Goal: Task Accomplishment & Management: Complete application form

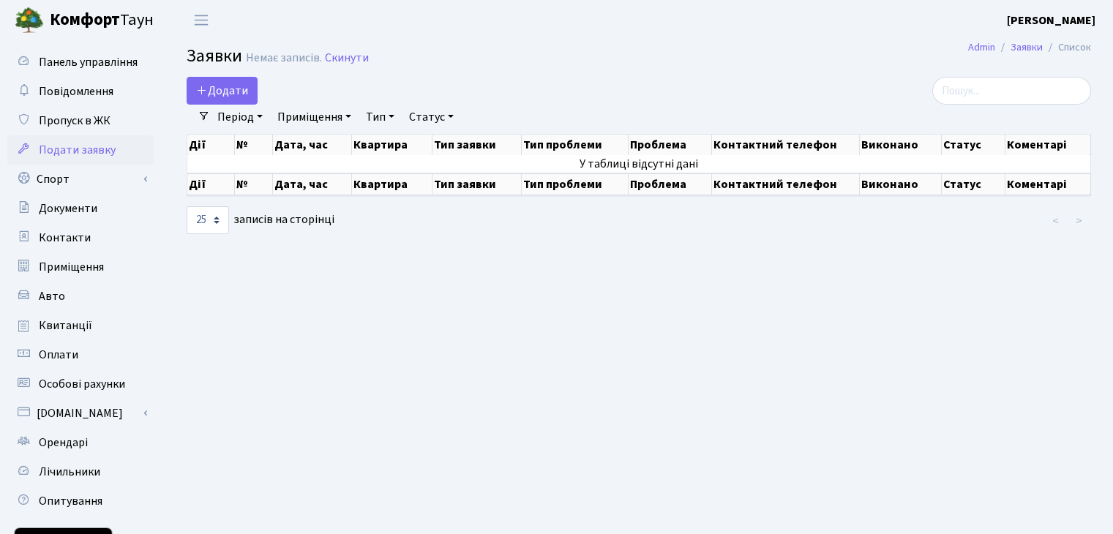
select select "25"
click at [69, 438] on span "Орендарі" at bounding box center [63, 443] width 49 height 16
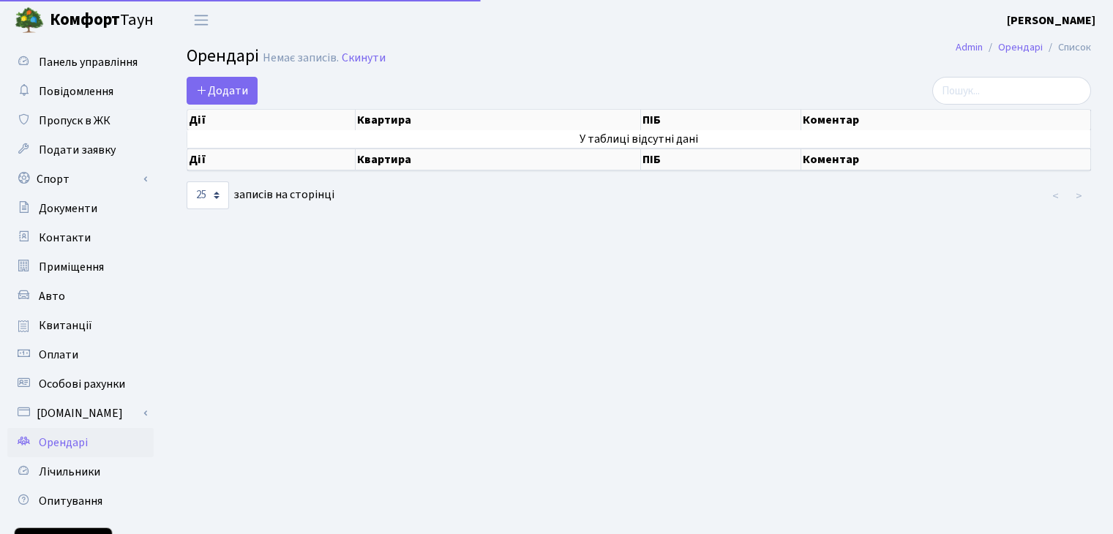
select select "25"
click at [234, 97] on span "Додати" at bounding box center [222, 91] width 52 height 16
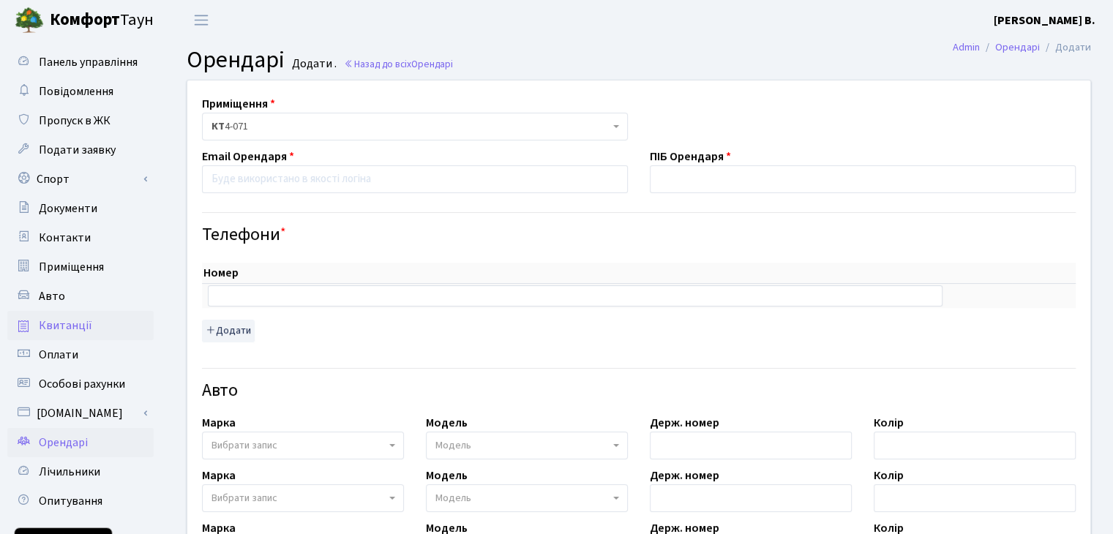
click at [54, 320] on span "Квитанції" at bounding box center [65, 326] width 53 height 16
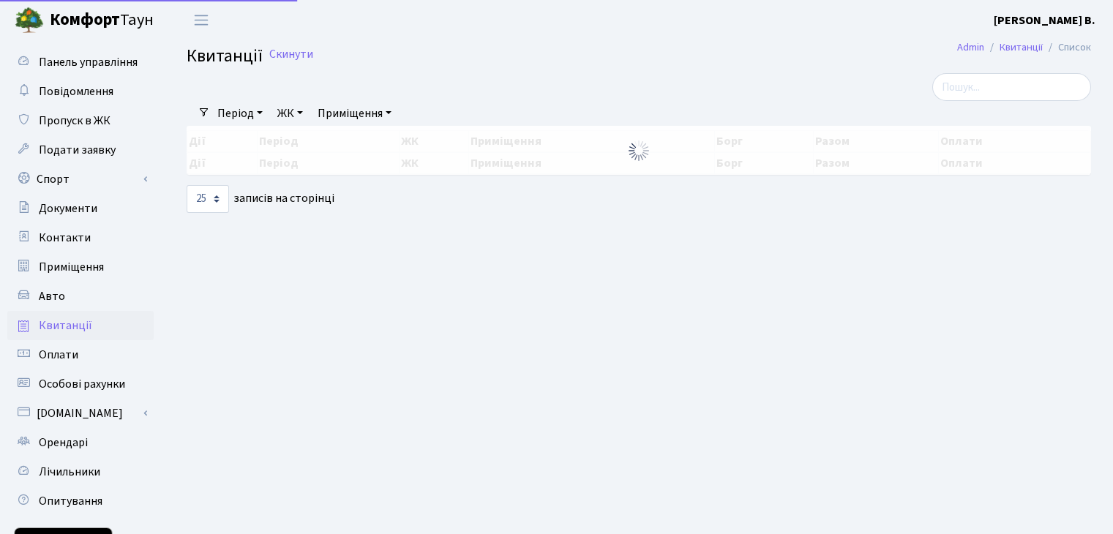
select select "25"
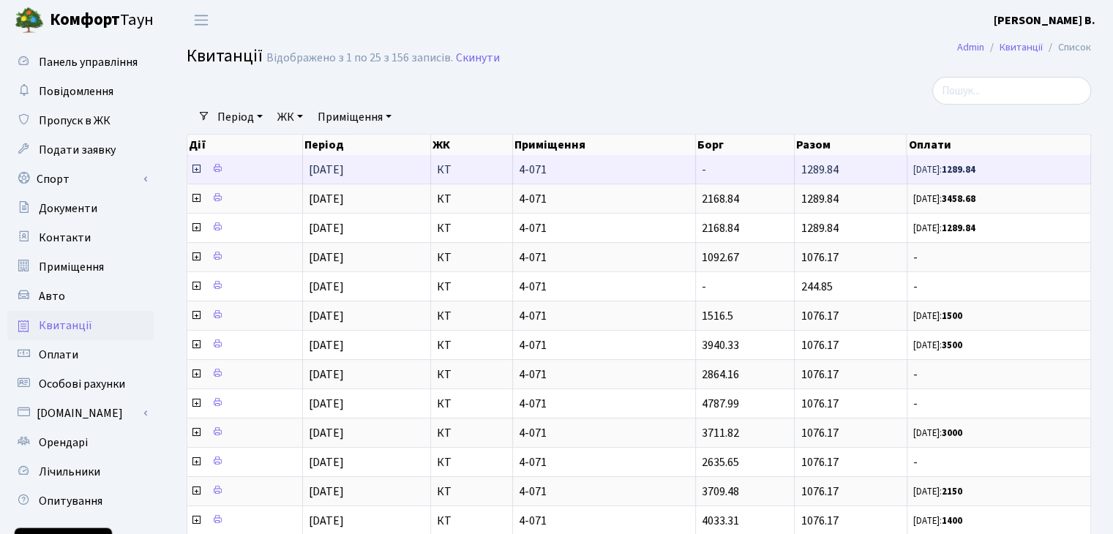
click at [197, 168] on icon at bounding box center [196, 169] width 12 height 12
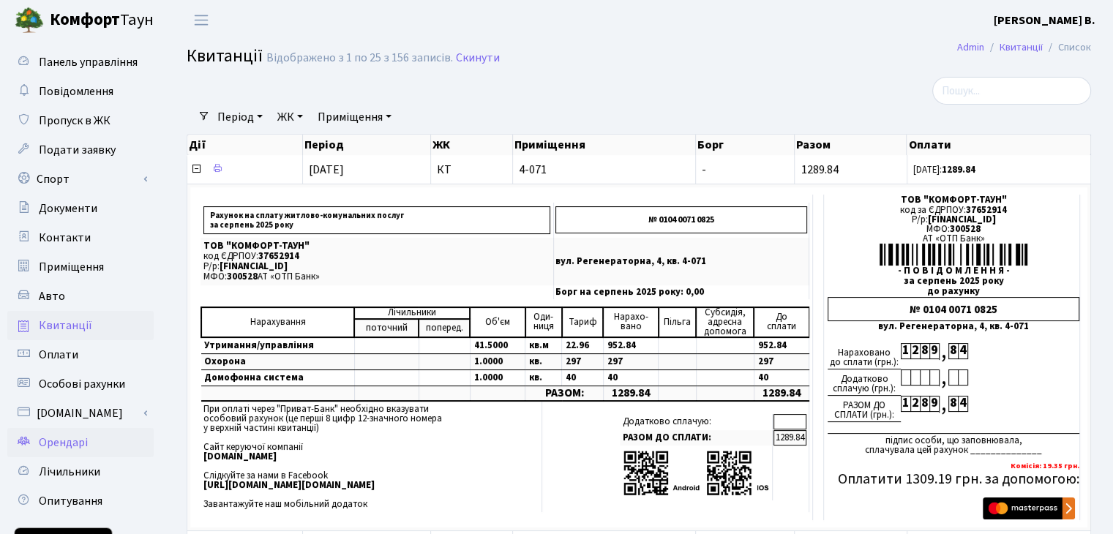
click at [75, 431] on link "Орендарі" at bounding box center [80, 442] width 146 height 29
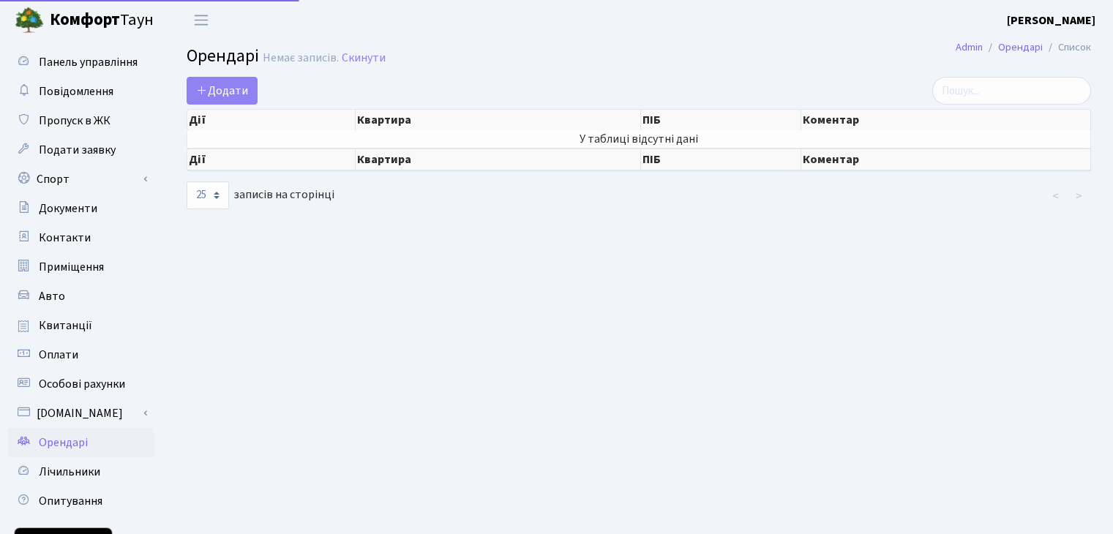
select select "25"
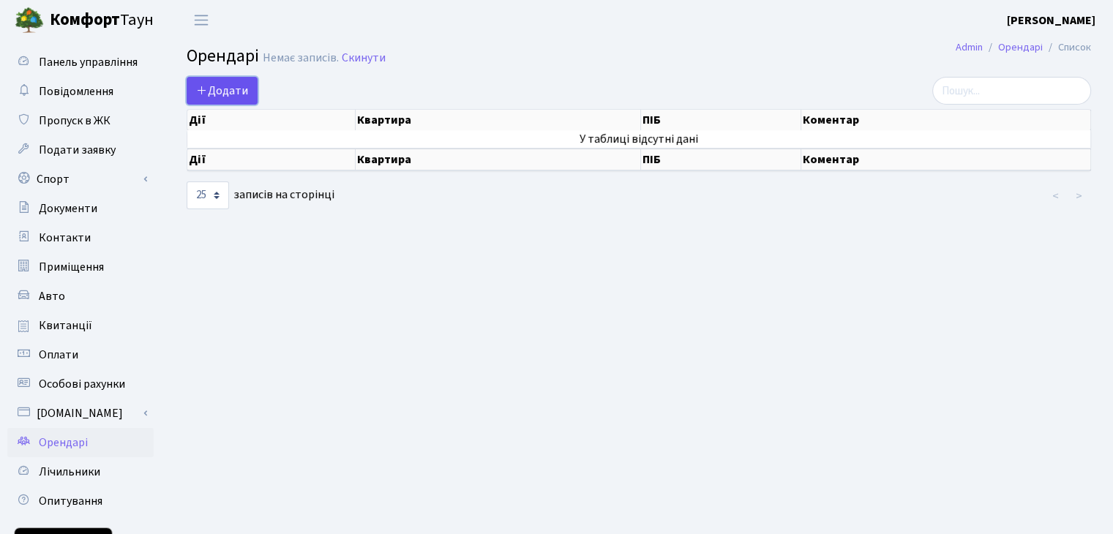
click at [240, 80] on link "Додати" at bounding box center [222, 91] width 71 height 28
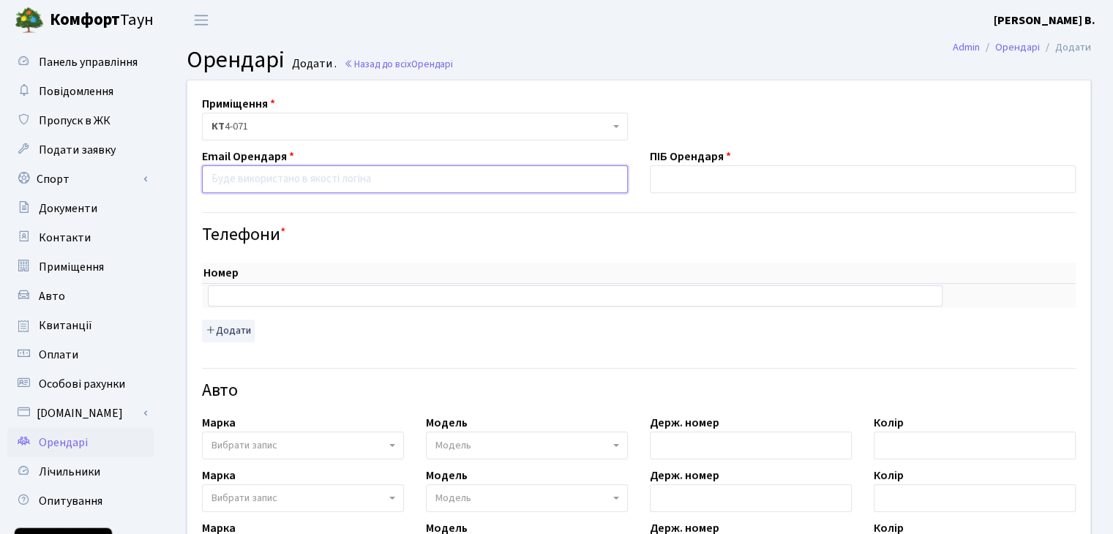
click at [406, 177] on input "email" at bounding box center [415, 179] width 426 height 28
paste input "Kolodik@ukr.net"
click at [216, 174] on input "Kolodik@ukr.net" at bounding box center [415, 179] width 426 height 28
type input "kolodik@ukr.net"
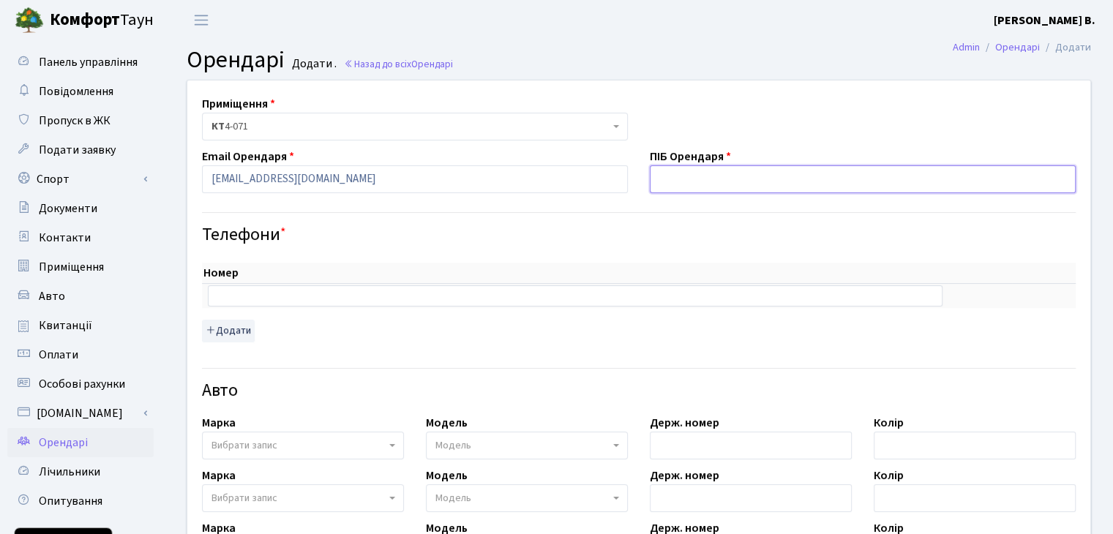
click at [726, 172] on input "text" at bounding box center [863, 179] width 426 height 28
type input "R"
paste input "валерійович"
type input "[PERSON_NAME]"
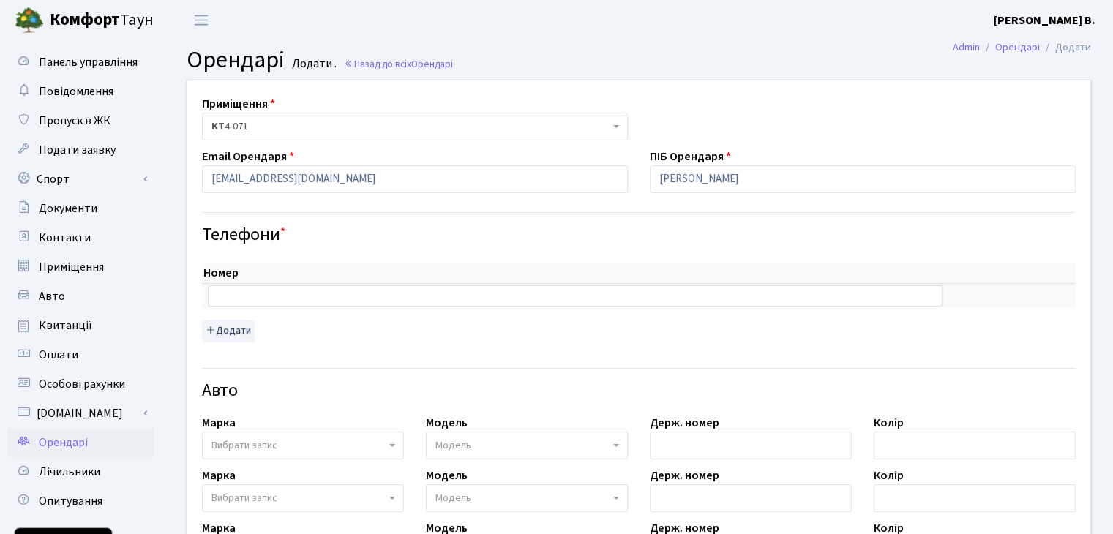
click at [343, 307] on td at bounding box center [575, 296] width 746 height 24
click at [354, 298] on input "text" at bounding box center [575, 295] width 735 height 20
paste input "Номер телефон вказую +380672096969"
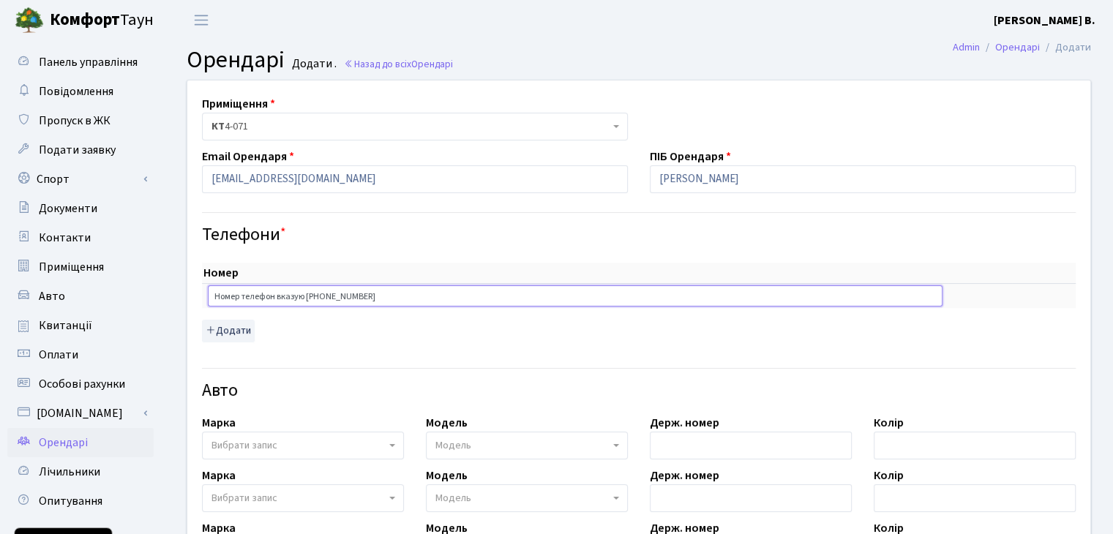
click at [315, 293] on input "Номер телефон вказую +380672096969" at bounding box center [575, 295] width 735 height 20
click at [315, 293] on input "+380672096969" at bounding box center [575, 295] width 735 height 20
type input "+380672096969"
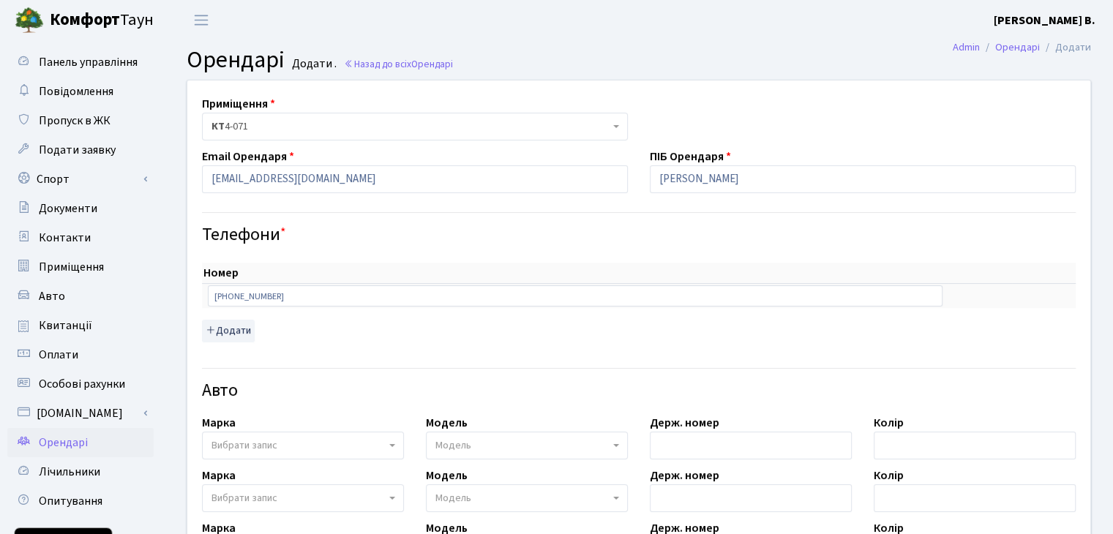
click at [315, 258] on div "Номер sort item delete item +380672096969 sort item delete item Додати" at bounding box center [639, 297] width 896 height 104
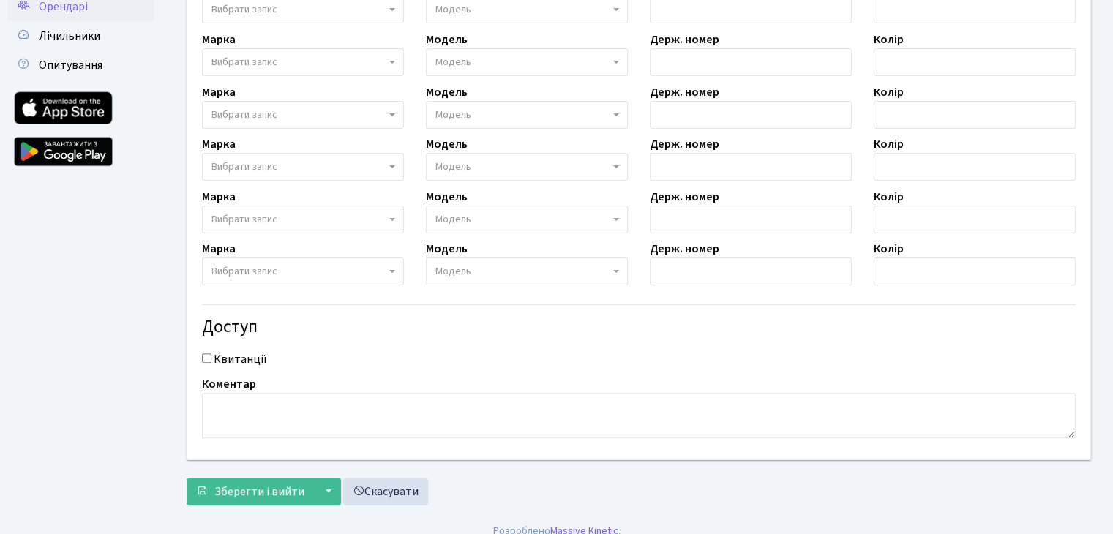
scroll to position [450, 0]
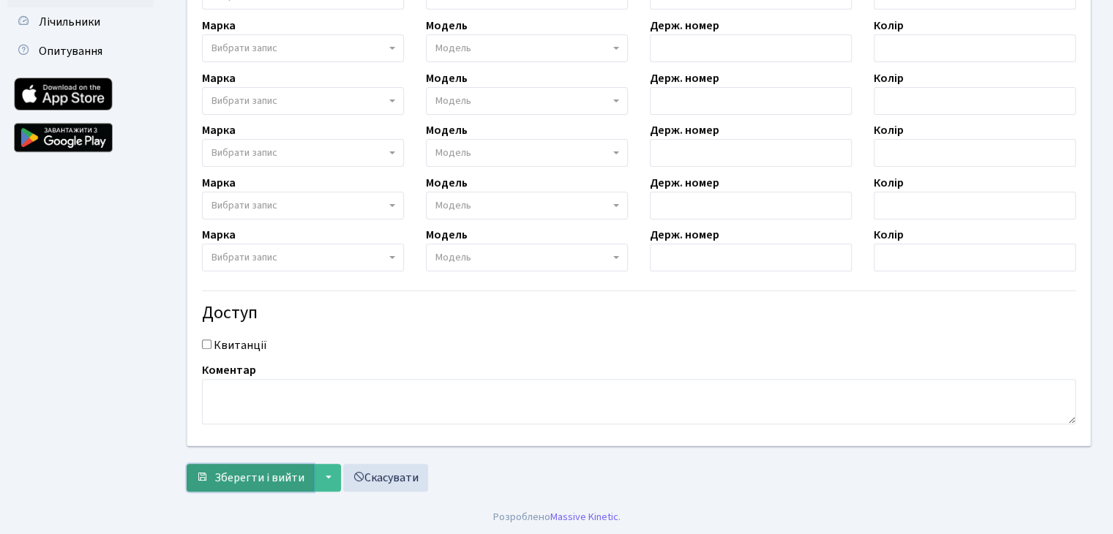
click at [281, 478] on span "Зберегти і вийти" at bounding box center [259, 478] width 90 height 16
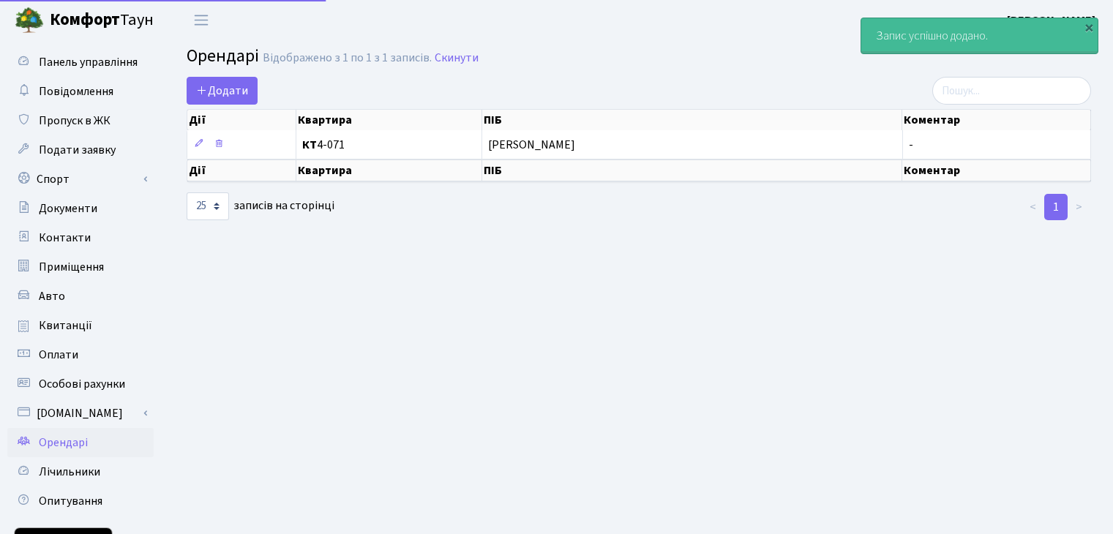
select select "25"
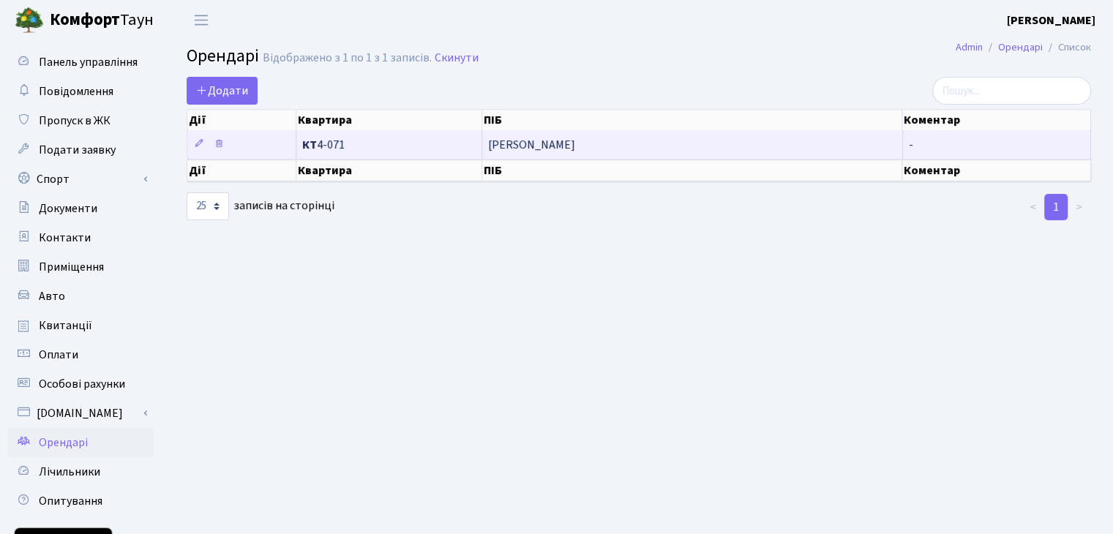
click at [593, 139] on span "[PERSON_NAME]" at bounding box center [692, 145] width 408 height 12
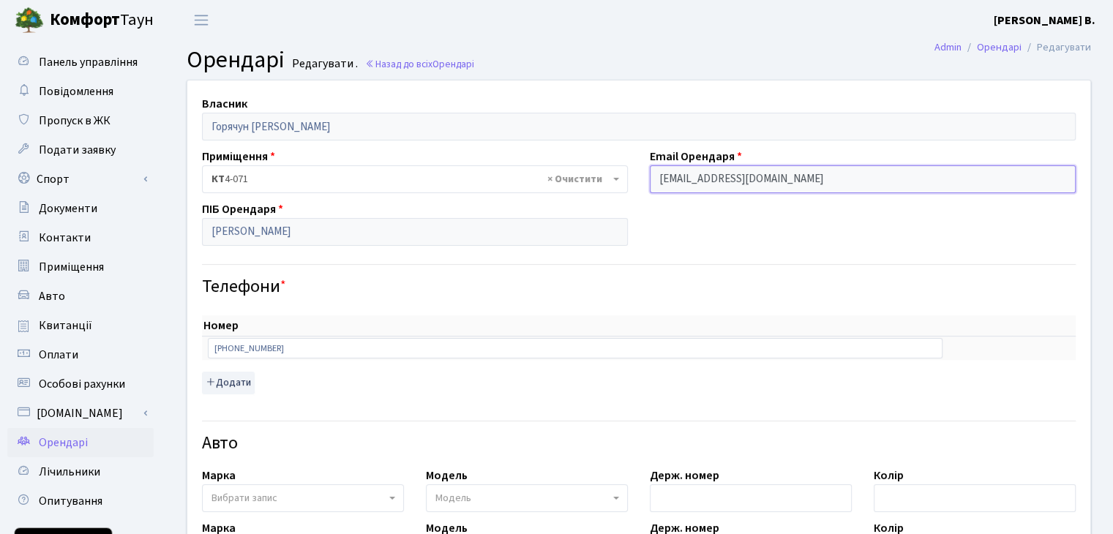
drag, startPoint x: 741, startPoint y: 188, endPoint x: 609, endPoint y: 170, distance: 133.0
click at [609, 170] on div "Власник Горячун Яна Володимирівна Приміщення - <b>КТ</b>&nbsp;&nbsp;&nbsp;&nbsp…" at bounding box center [638, 514] width 925 height 868
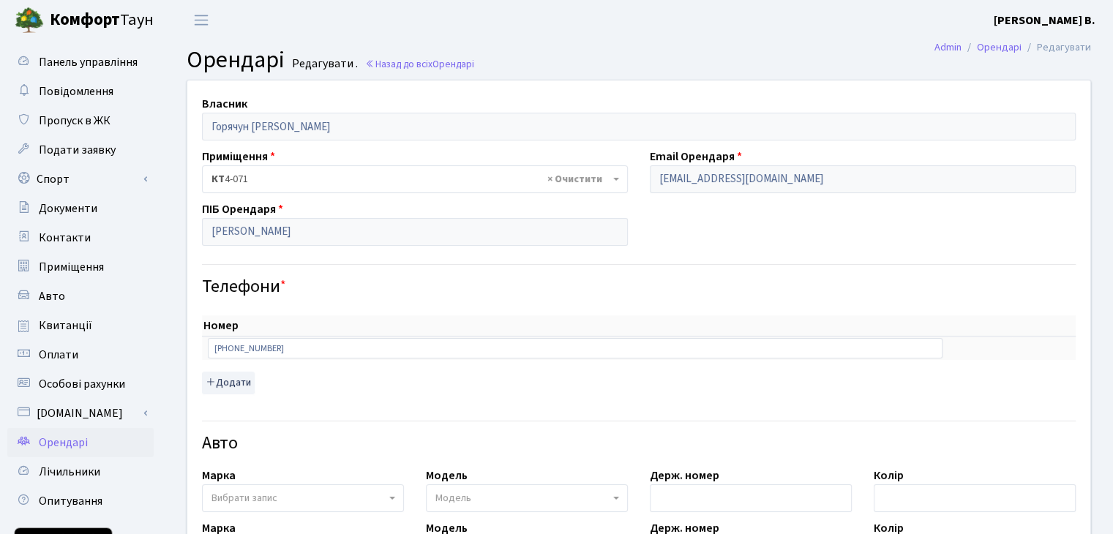
click at [1054, 18] on b "[PERSON_NAME] В." at bounding box center [1045, 20] width 102 height 16
click at [1014, 80] on link "Вийти" at bounding box center [1022, 80] width 146 height 23
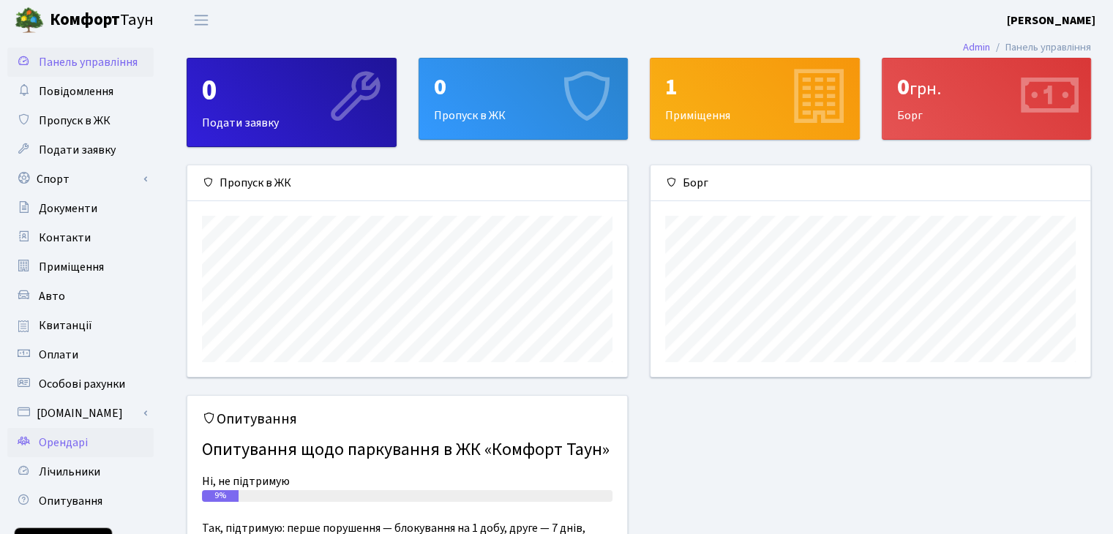
click at [53, 441] on span "Орендарі" at bounding box center [63, 443] width 49 height 16
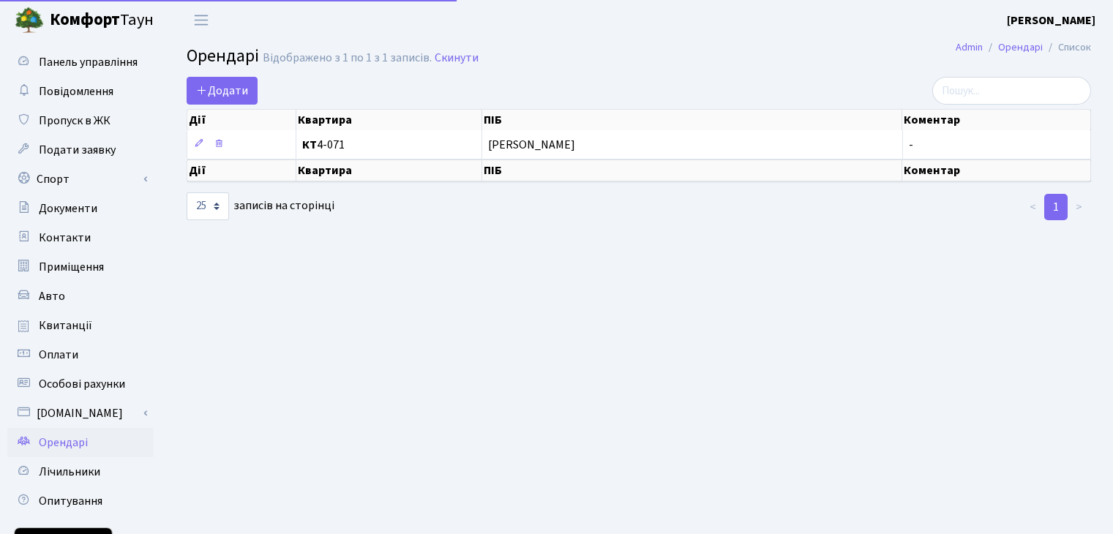
select select "25"
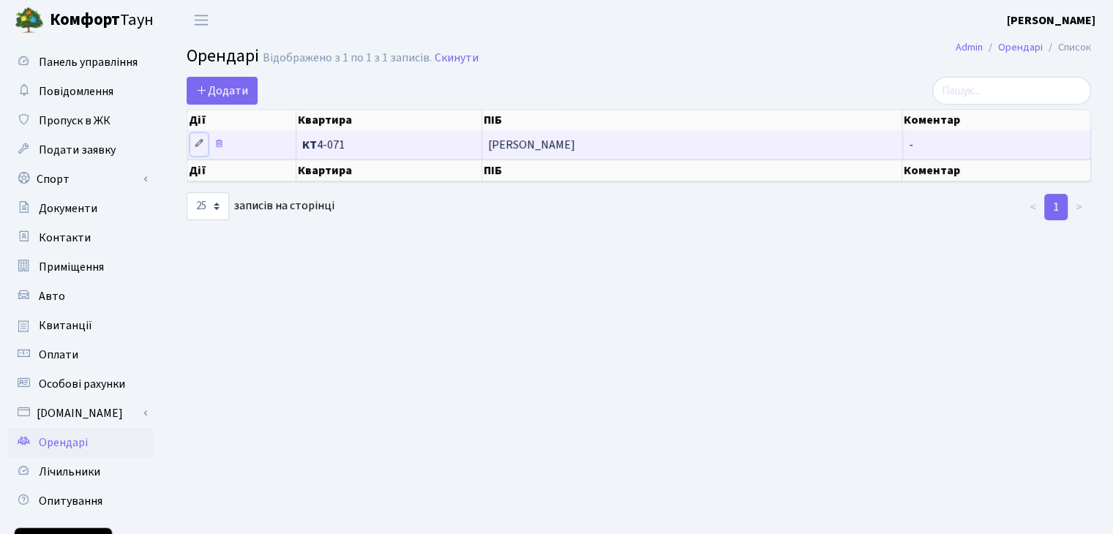
click at [198, 140] on icon at bounding box center [199, 143] width 10 height 10
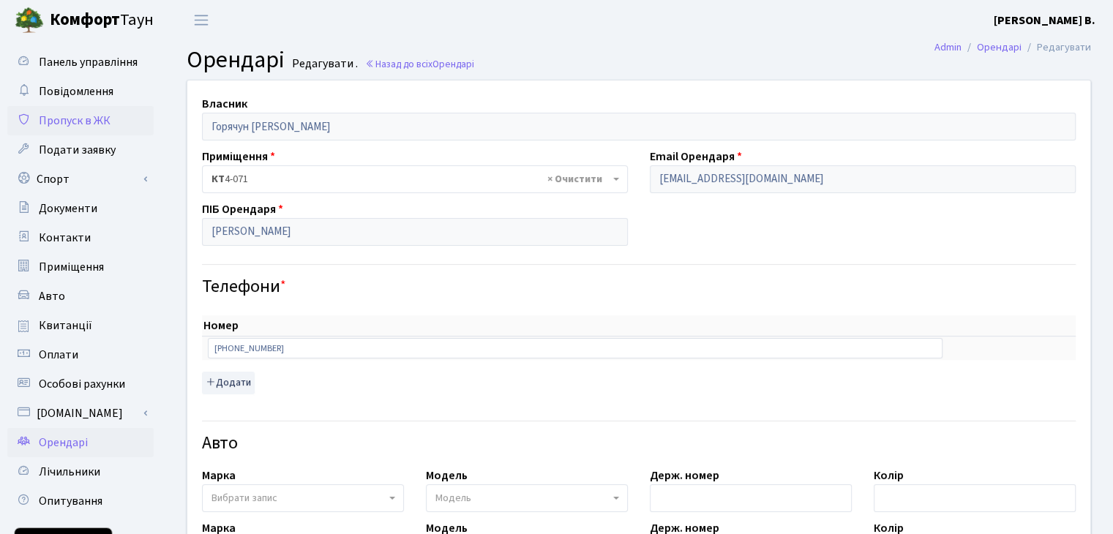
click at [89, 120] on span "Пропуск в ЖК" at bounding box center [75, 121] width 72 height 16
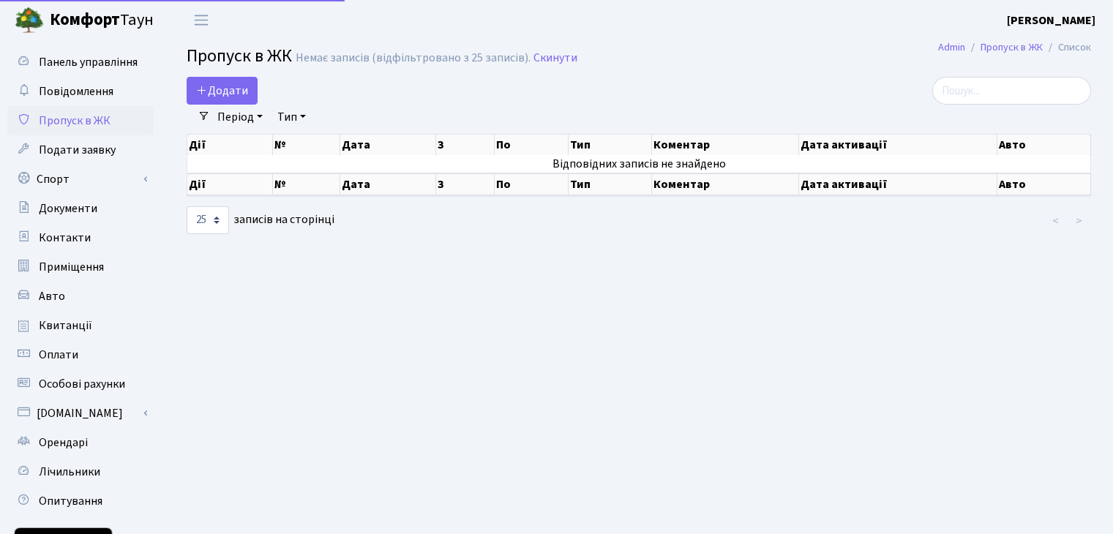
select select "25"
click at [208, 85] on span "Додати" at bounding box center [222, 91] width 52 height 16
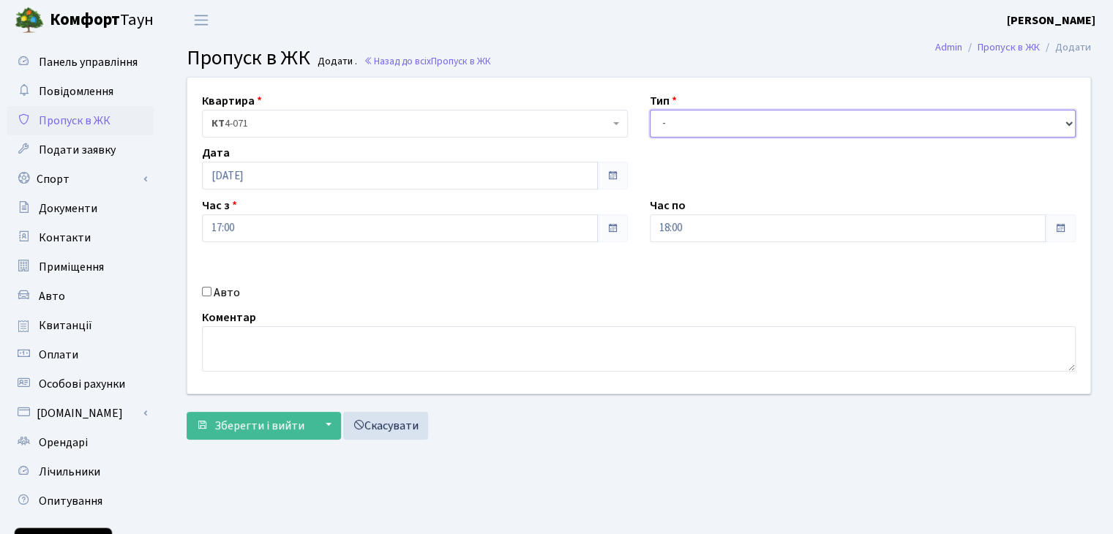
click at [732, 119] on select "- Доставка Таксі Гості Сервіс" at bounding box center [863, 124] width 426 height 28
click at [650, 110] on select "- Доставка Таксі Гості Сервіс" at bounding box center [863, 124] width 426 height 28
click at [701, 130] on select "- Доставка Таксі Гості Сервіс" at bounding box center [863, 124] width 426 height 28
click at [650, 110] on select "- Доставка Таксі Гості Сервіс" at bounding box center [863, 124] width 426 height 28
click at [705, 127] on select "- Доставка Таксі Гості Сервіс" at bounding box center [863, 124] width 426 height 28
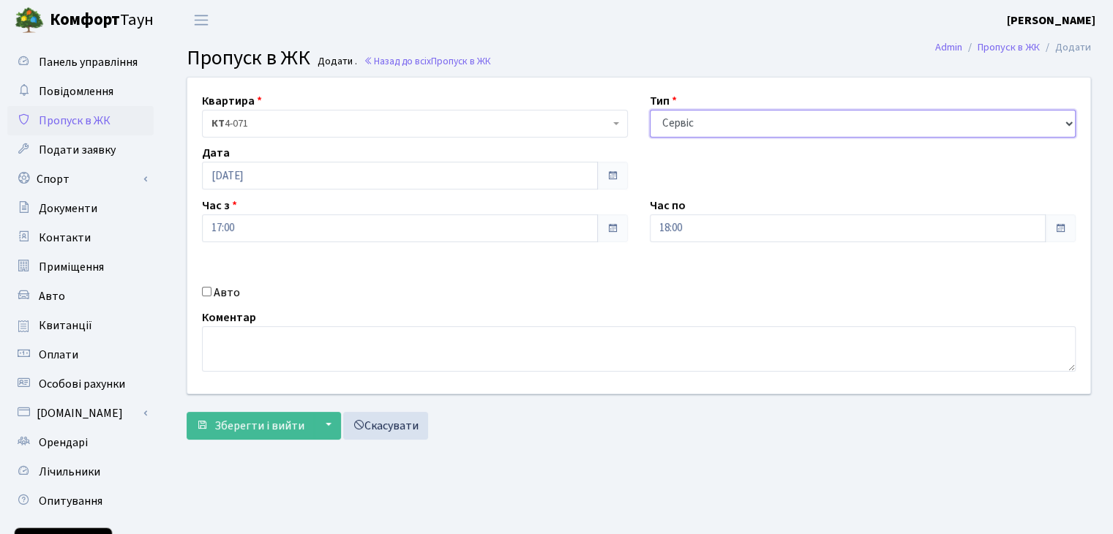
select select "3"
click at [650, 110] on select "- Доставка Таксі Гості Сервіс" at bounding box center [863, 124] width 426 height 28
click at [203, 296] on input "Авто" at bounding box center [207, 292] width 10 height 10
checkbox input "true"
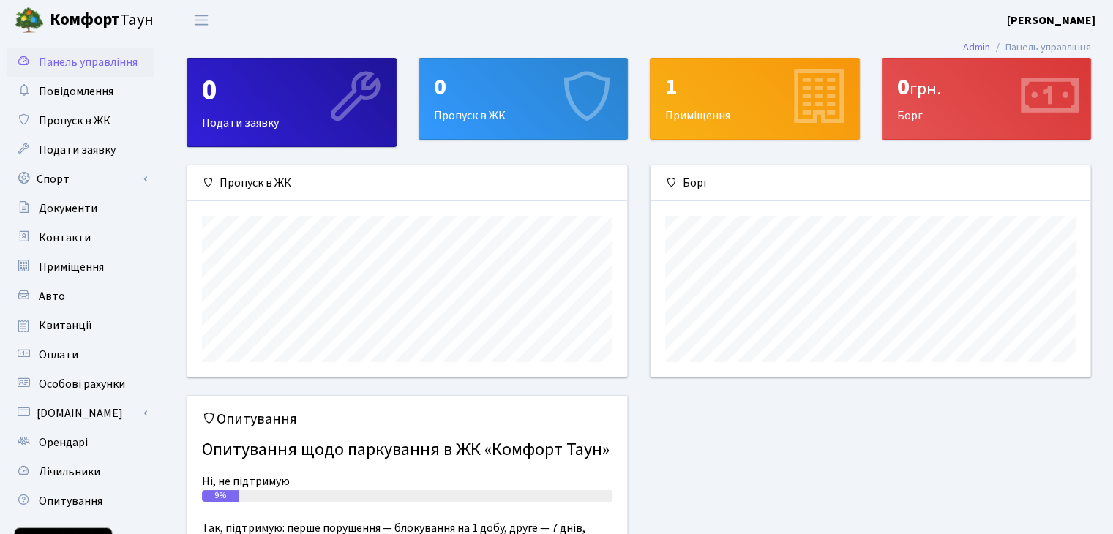
scroll to position [211, 439]
click at [100, 121] on span "Пропуск в ЖК" at bounding box center [75, 121] width 72 height 16
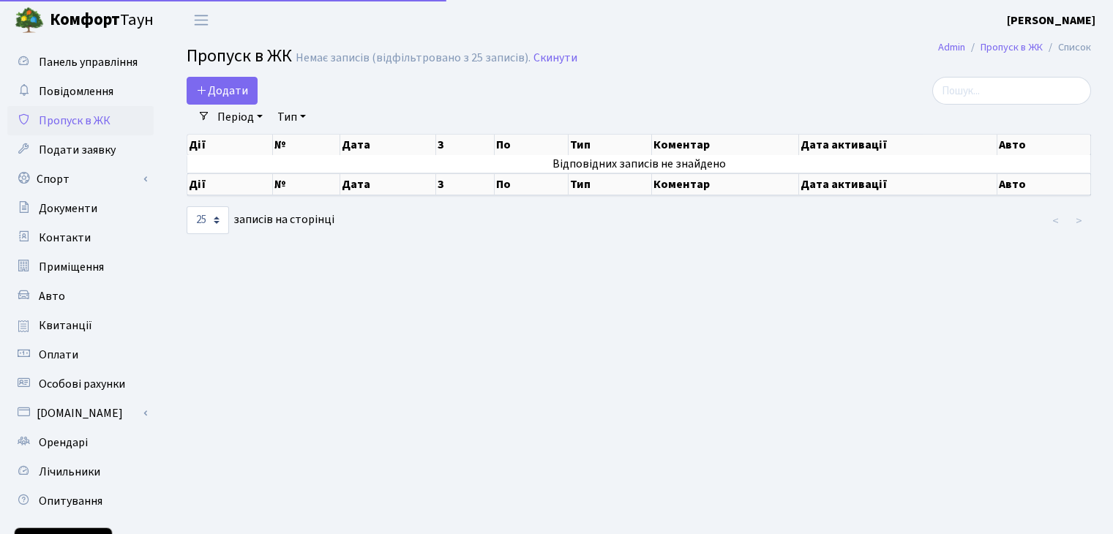
select select "25"
click at [66, 437] on span "Орендарі" at bounding box center [63, 443] width 49 height 16
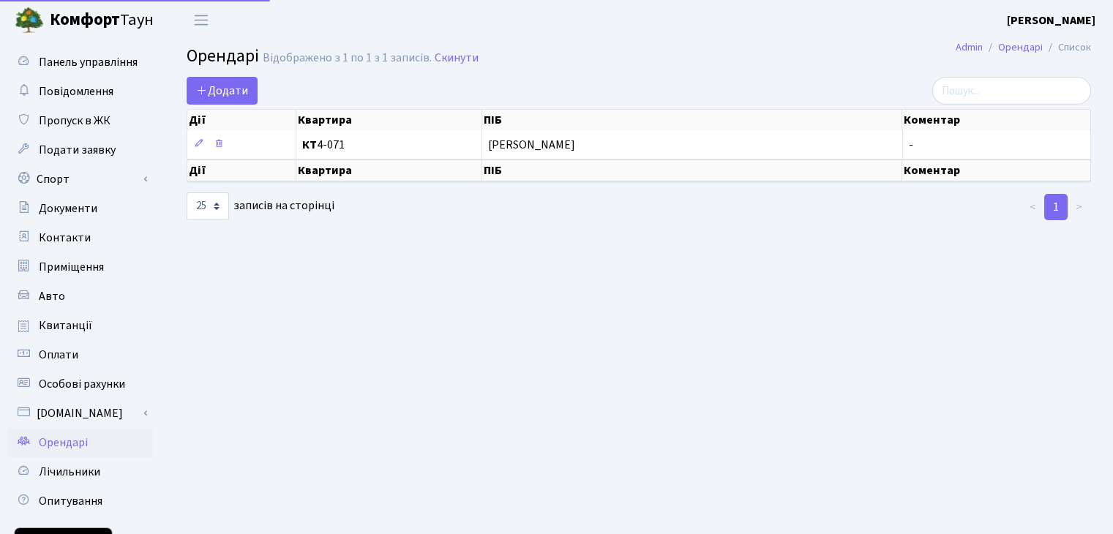
select select "25"
click at [113, 64] on span "Панель управління" at bounding box center [88, 62] width 99 height 16
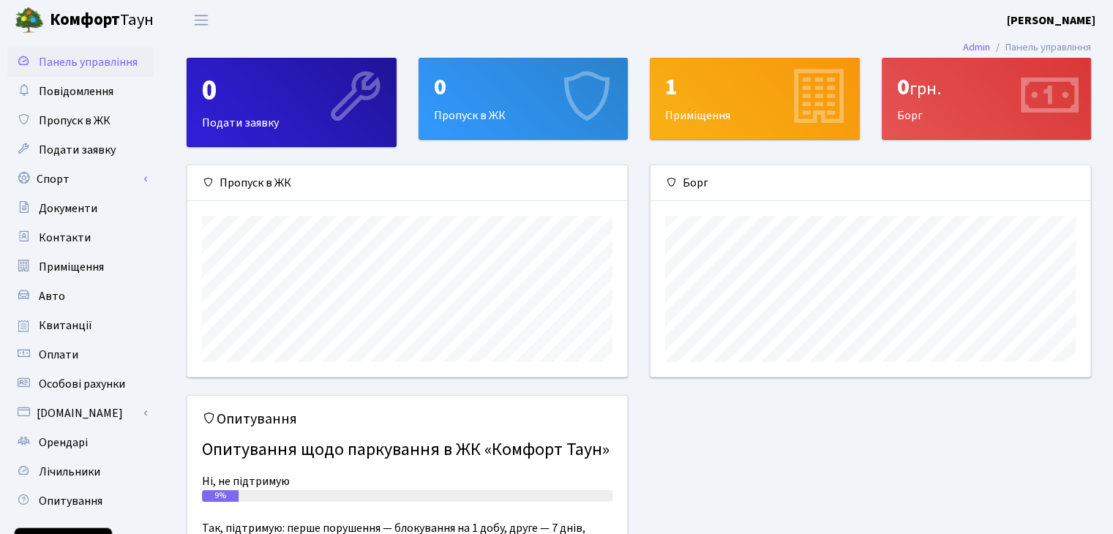
scroll to position [211, 439]
